Goal: Information Seeking & Learning: Learn about a topic

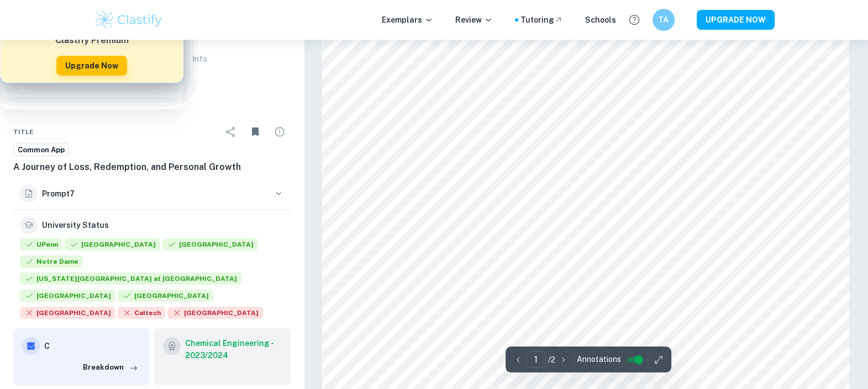
scroll to position [89, 0]
click at [422, 14] on p "Exemplars" at bounding box center [407, 20] width 51 height 12
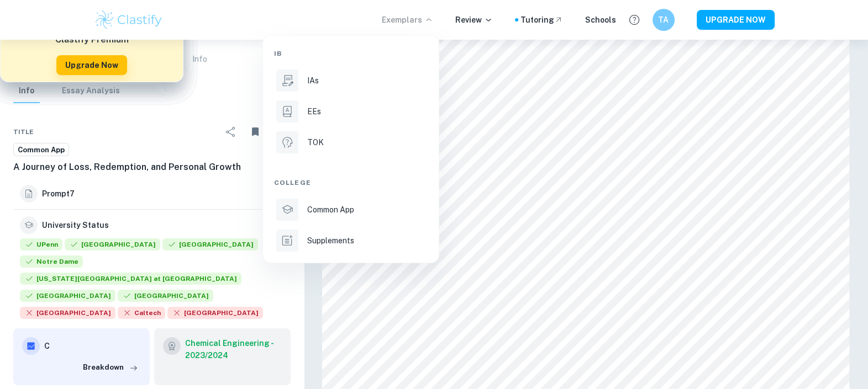
click at [358, 254] on ul "IB IAs EEs TOK College Common App Supplements" at bounding box center [351, 149] width 176 height 228
click at [337, 242] on p "Supplements" at bounding box center [330, 241] width 47 height 12
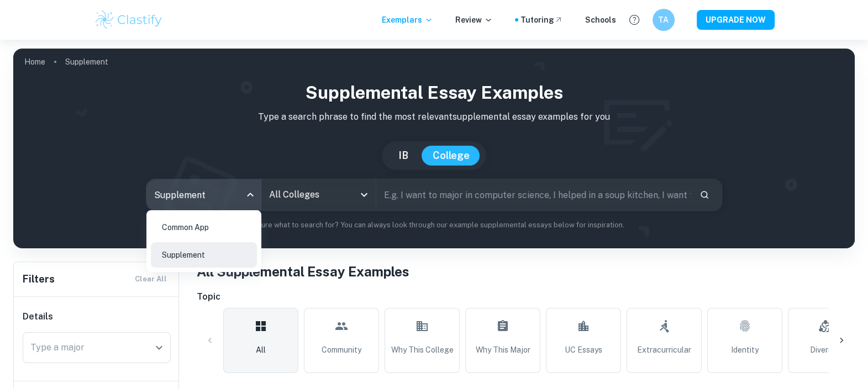
click at [219, 200] on body "We value your privacy We use cookies to enhance your browsing experience, serve…" at bounding box center [434, 234] width 868 height 389
click at [293, 195] on div at bounding box center [434, 194] width 868 height 389
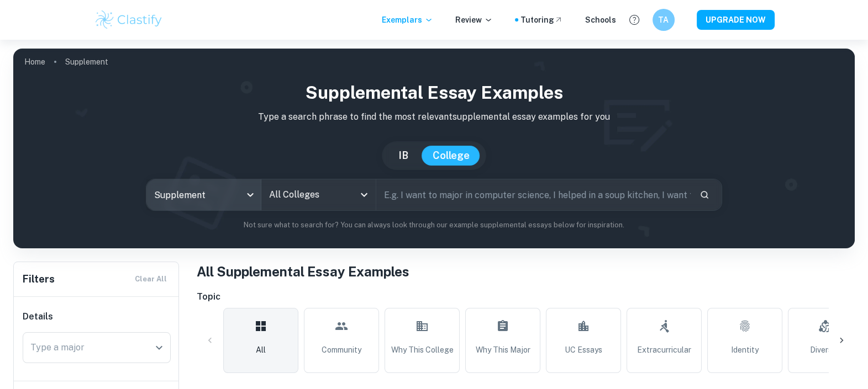
click at [285, 179] on div "All Colleges" at bounding box center [318, 194] width 114 height 31
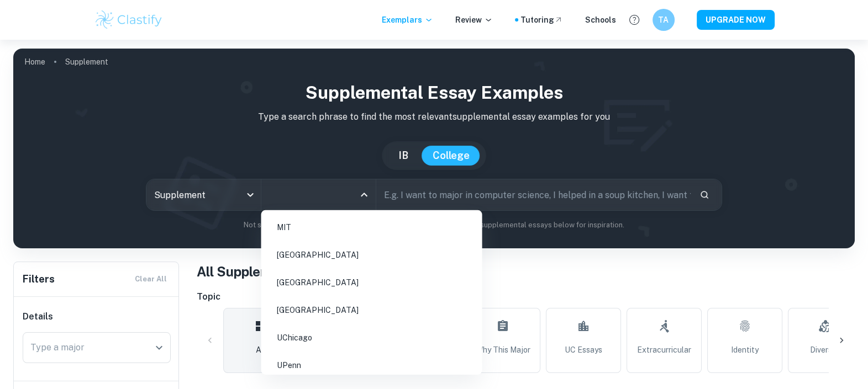
click at [357, 284] on li "[GEOGRAPHIC_DATA]" at bounding box center [372, 282] width 212 height 25
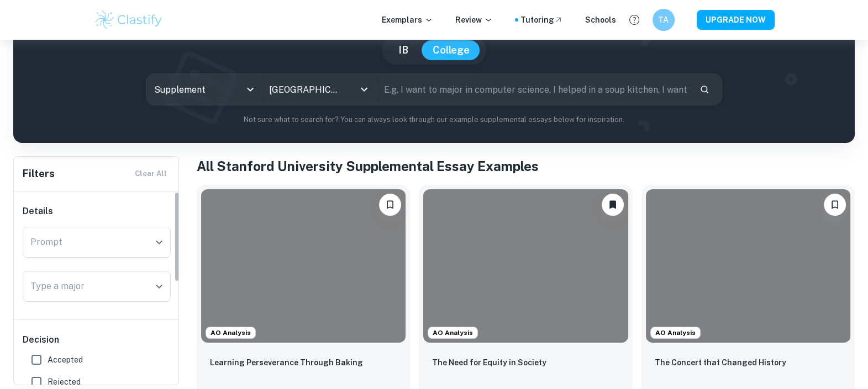
scroll to position [106, 0]
click at [115, 232] on input "Prompt" at bounding box center [88, 241] width 121 height 21
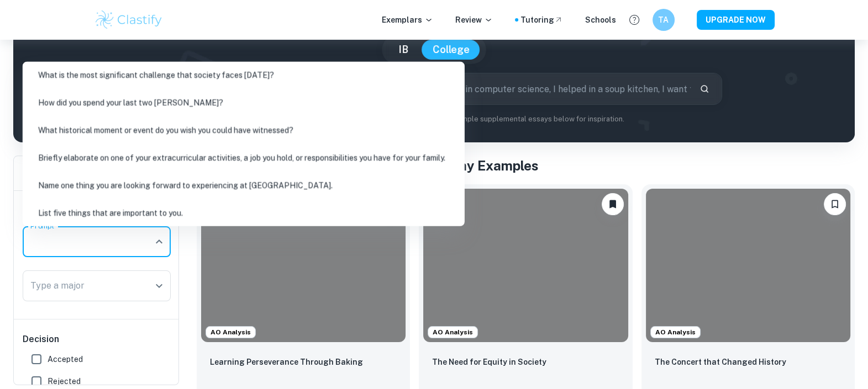
scroll to position [94, 0]
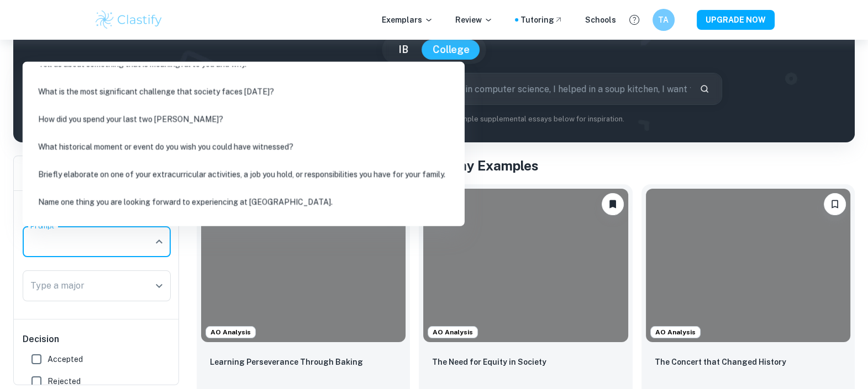
click at [192, 181] on li "Briefly elaborate on one of your extracurricular activities, a job you hold, or…" at bounding box center [243, 174] width 433 height 25
type input "Briefly elaborate on one of your extracurricular activities, a job you hold, or…"
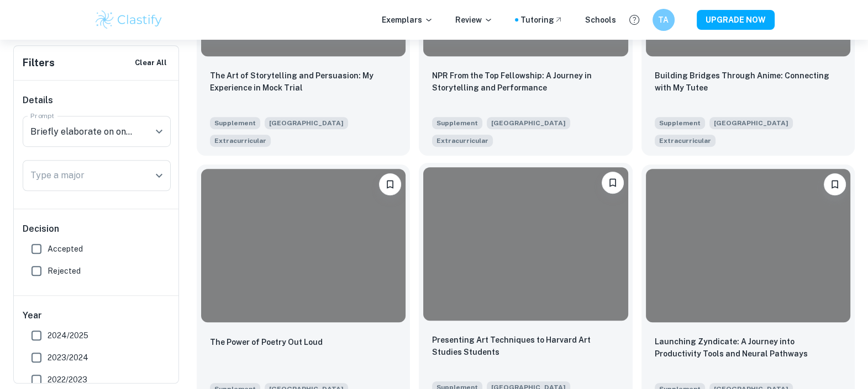
scroll to position [947, 0]
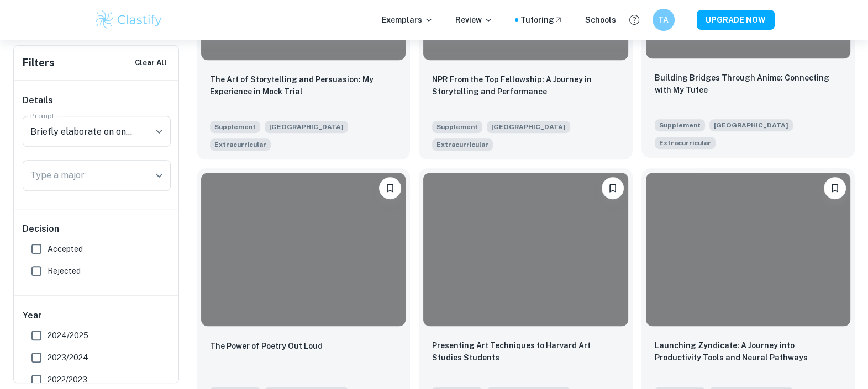
click at [723, 118] on div "[GEOGRAPHIC_DATA]" at bounding box center [749, 123] width 88 height 18
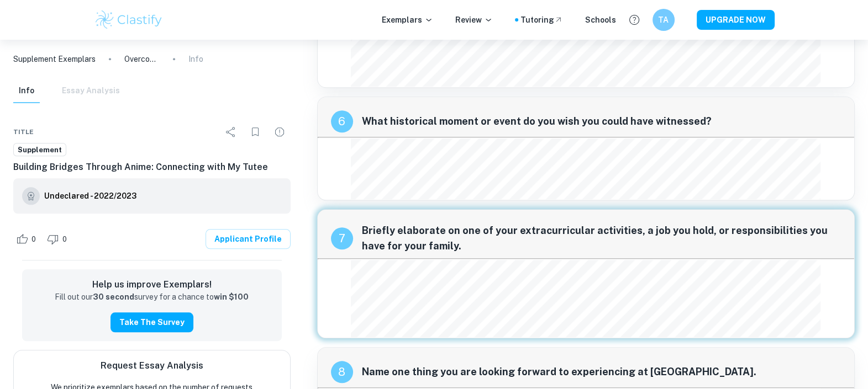
scroll to position [1672, 0]
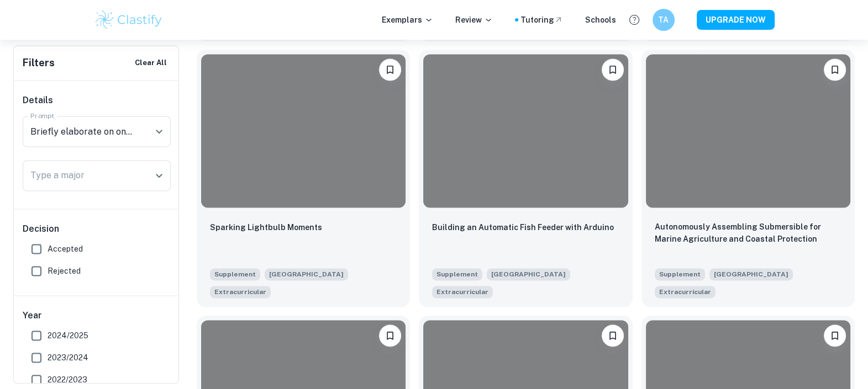
scroll to position [1847, 0]
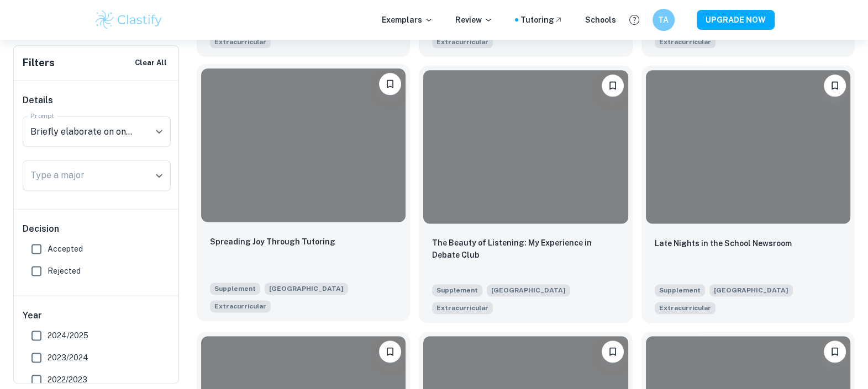
click at [347, 134] on div at bounding box center [303, 145] width 204 height 154
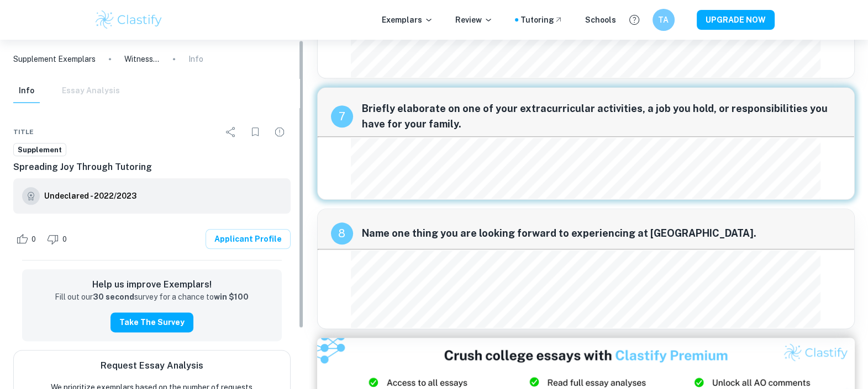
scroll to position [1689, 0]
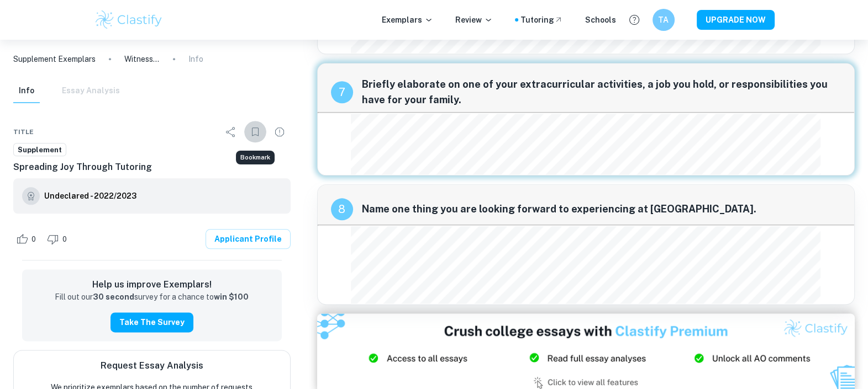
click at [253, 130] on icon "Bookmark" at bounding box center [255, 131] width 13 height 13
click at [624, 126] on div "7 Briefly elaborate on one of your extracurricular activities, a job you hold, …" at bounding box center [585, 119] width 537 height 113
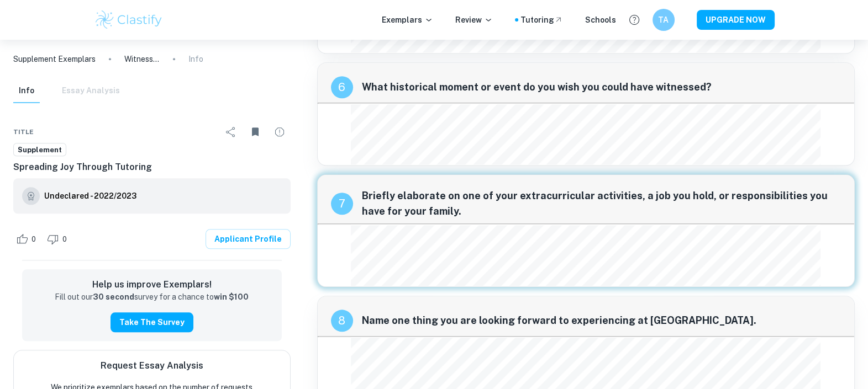
scroll to position [1568, 0]
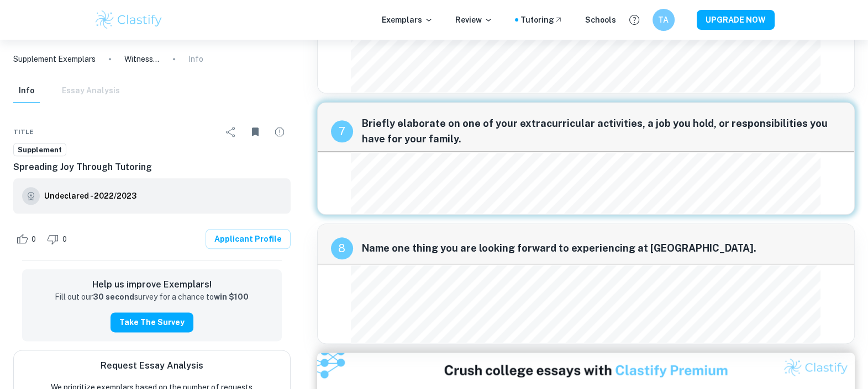
scroll to position [1647, 0]
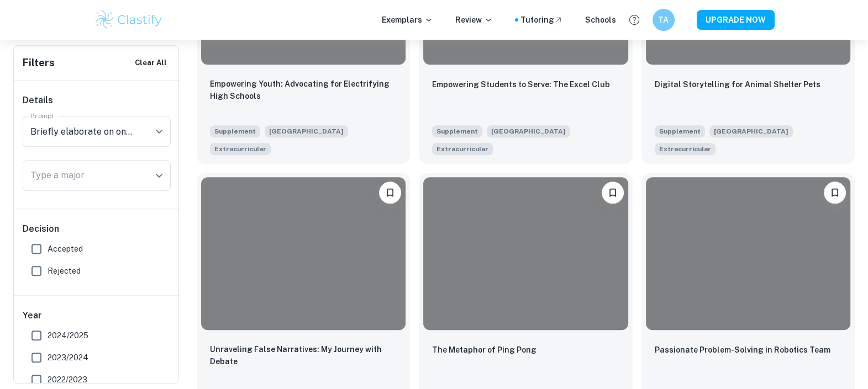
scroll to position [1469, 0]
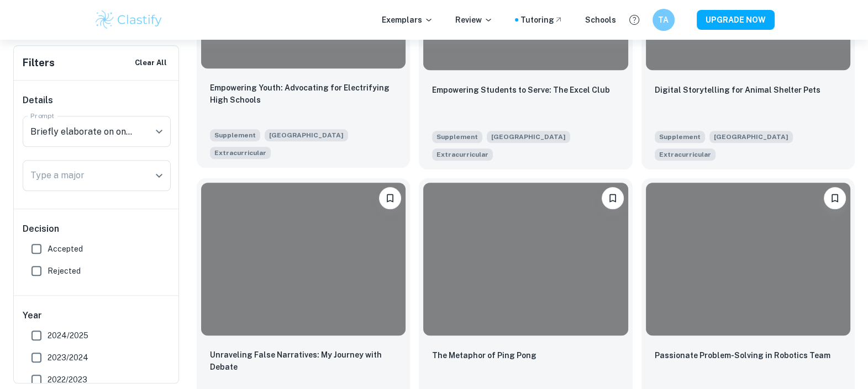
click at [323, 117] on div "Empowering Youth: Advocating for Electrifying High Schools" at bounding box center [303, 101] width 187 height 38
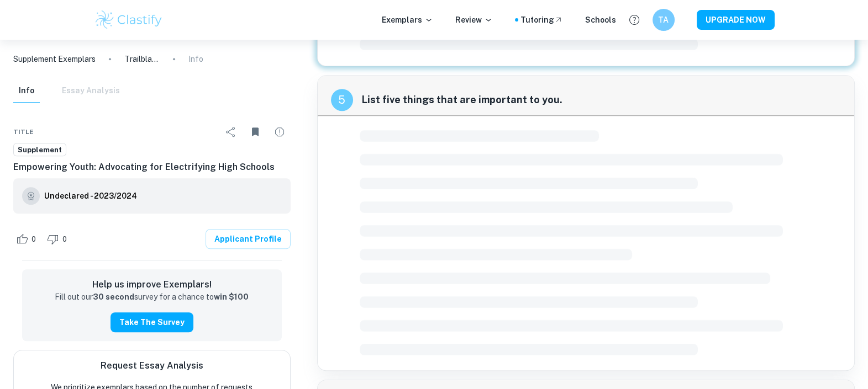
scroll to position [554, 0]
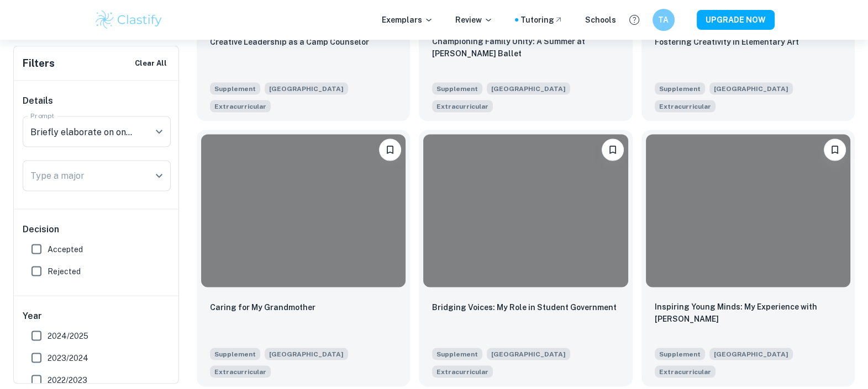
scroll to position [2583, 0]
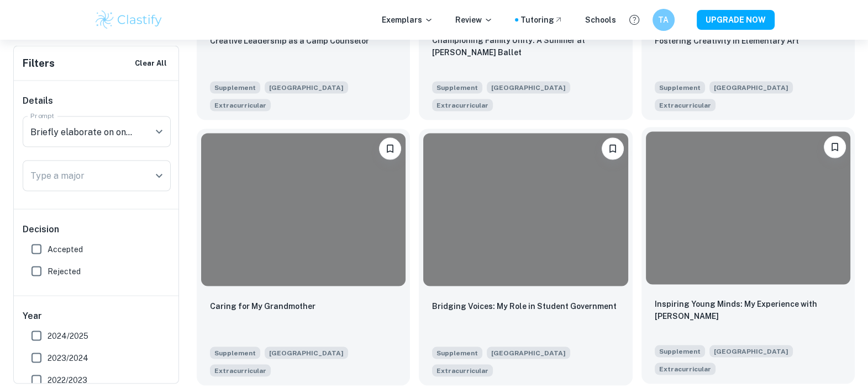
click at [692, 246] on div at bounding box center [748, 208] width 204 height 154
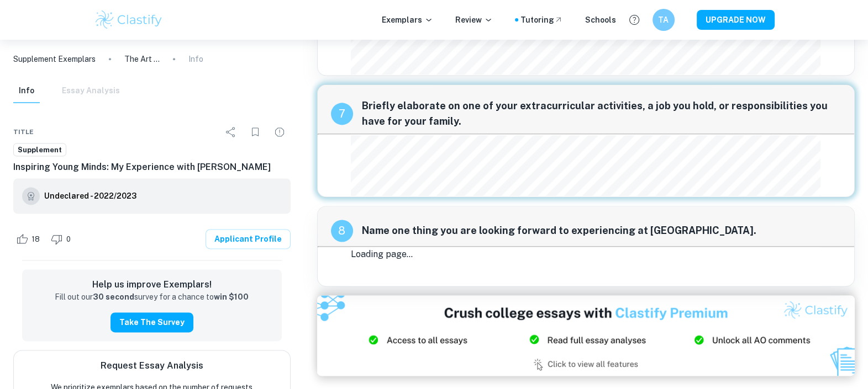
scroll to position [1855, 0]
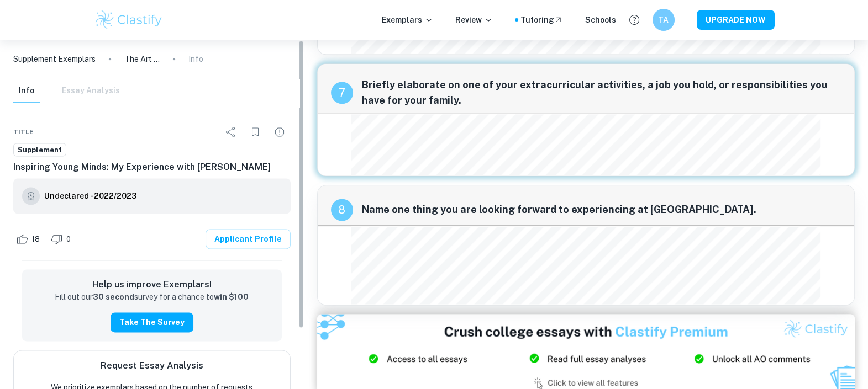
click at [257, 125] on icon "Bookmark" at bounding box center [255, 131] width 13 height 13
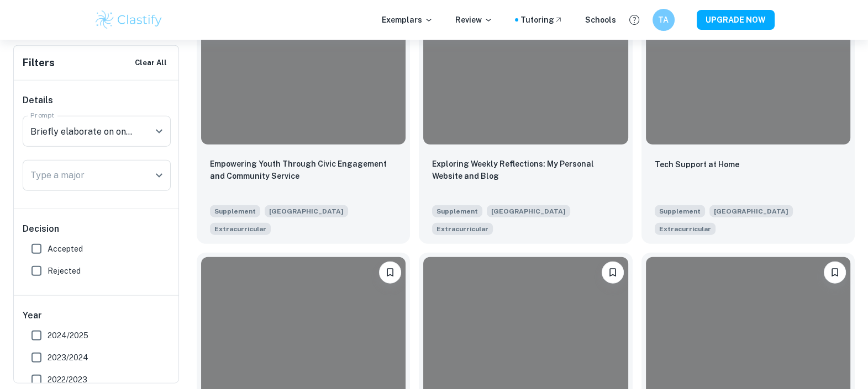
scroll to position [3261, 0]
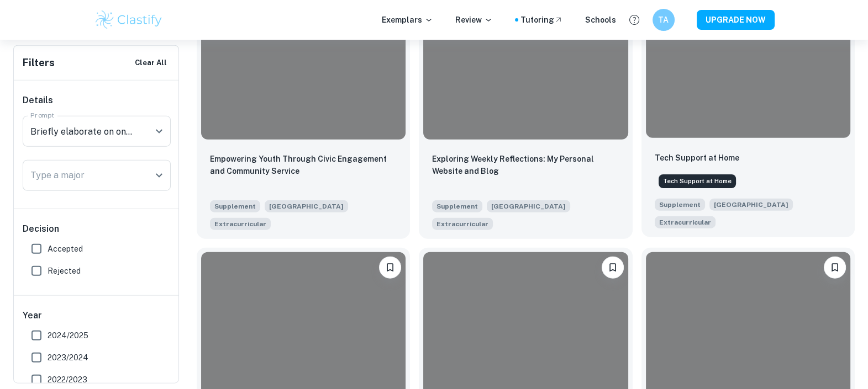
click at [719, 158] on p "Tech Support at Home" at bounding box center [696, 158] width 84 height 12
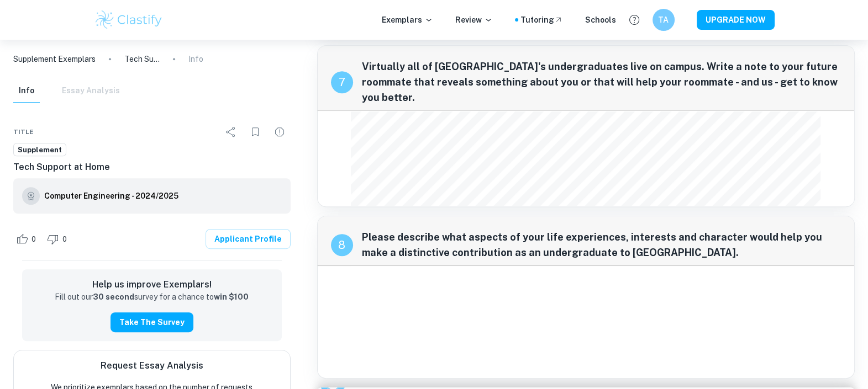
scroll to position [825, 0]
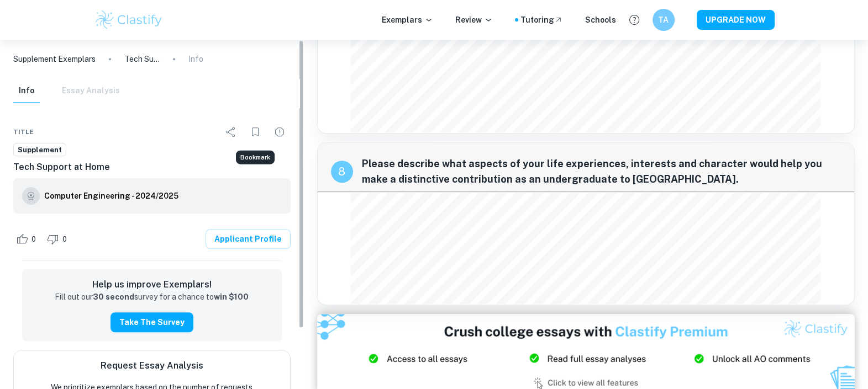
click at [252, 135] on icon "Bookmark" at bounding box center [255, 131] width 13 height 13
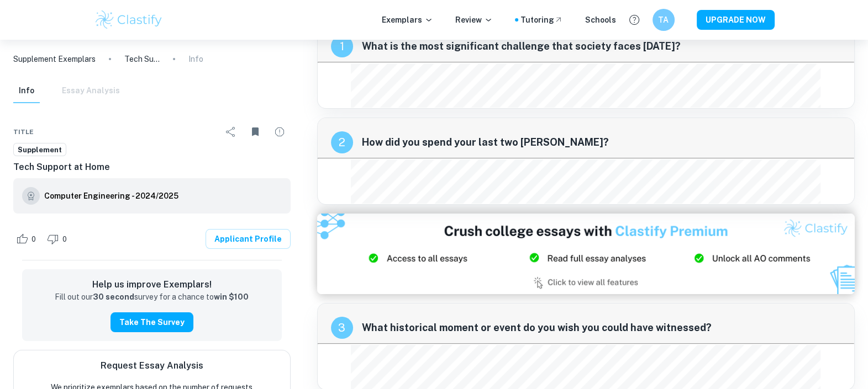
scroll to position [34, 0]
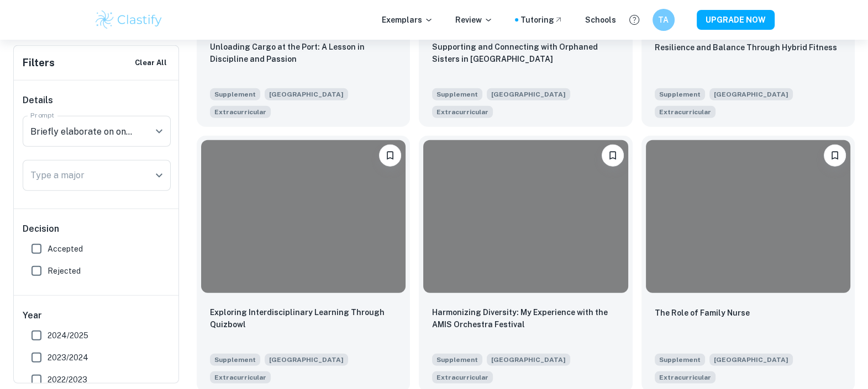
scroll to position [3646, 0]
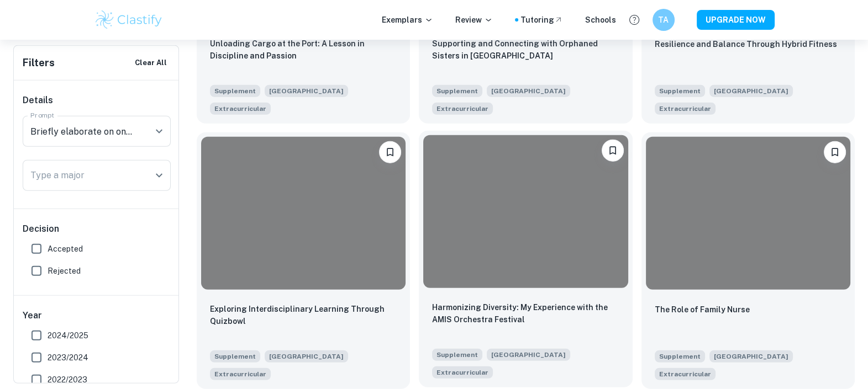
click at [574, 263] on div at bounding box center [525, 212] width 204 height 154
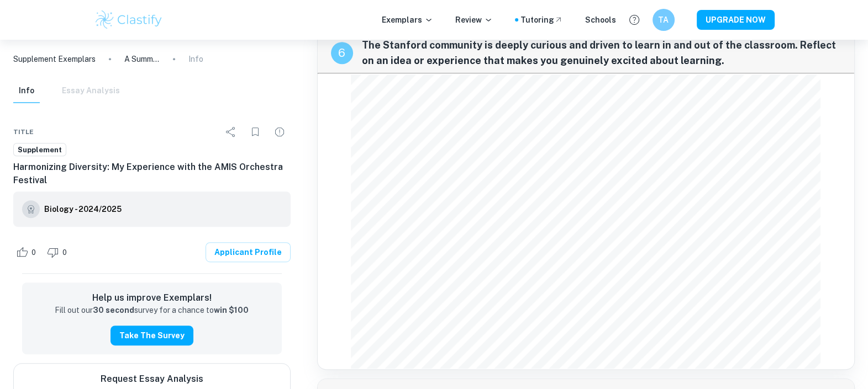
scroll to position [726, 0]
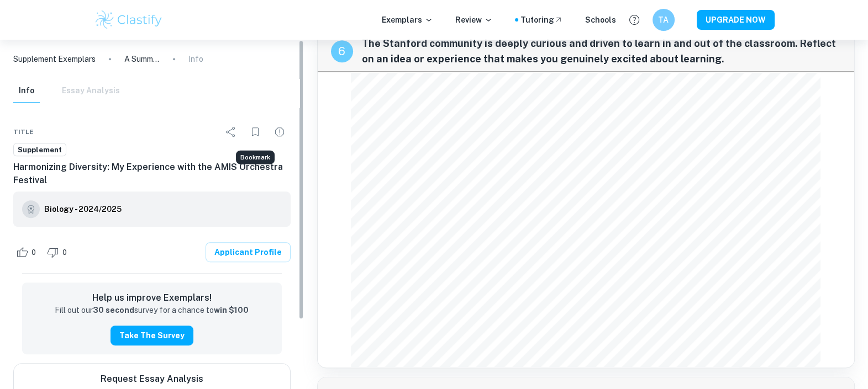
click at [253, 128] on icon "Bookmark" at bounding box center [255, 131] width 13 height 13
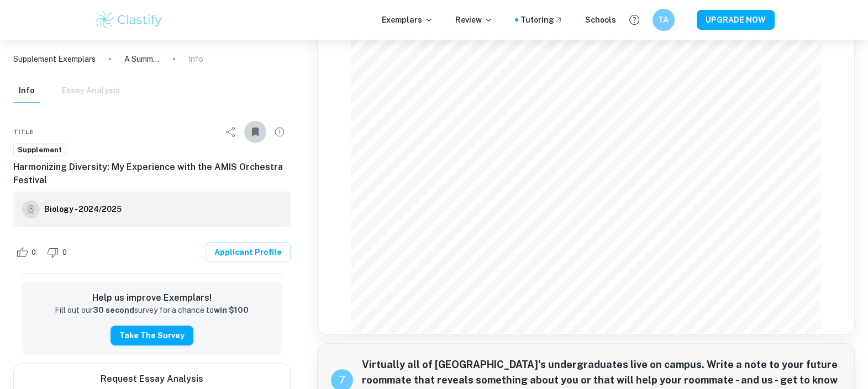
scroll to position [994, 0]
